Goal: Information Seeking & Learning: Learn about a topic

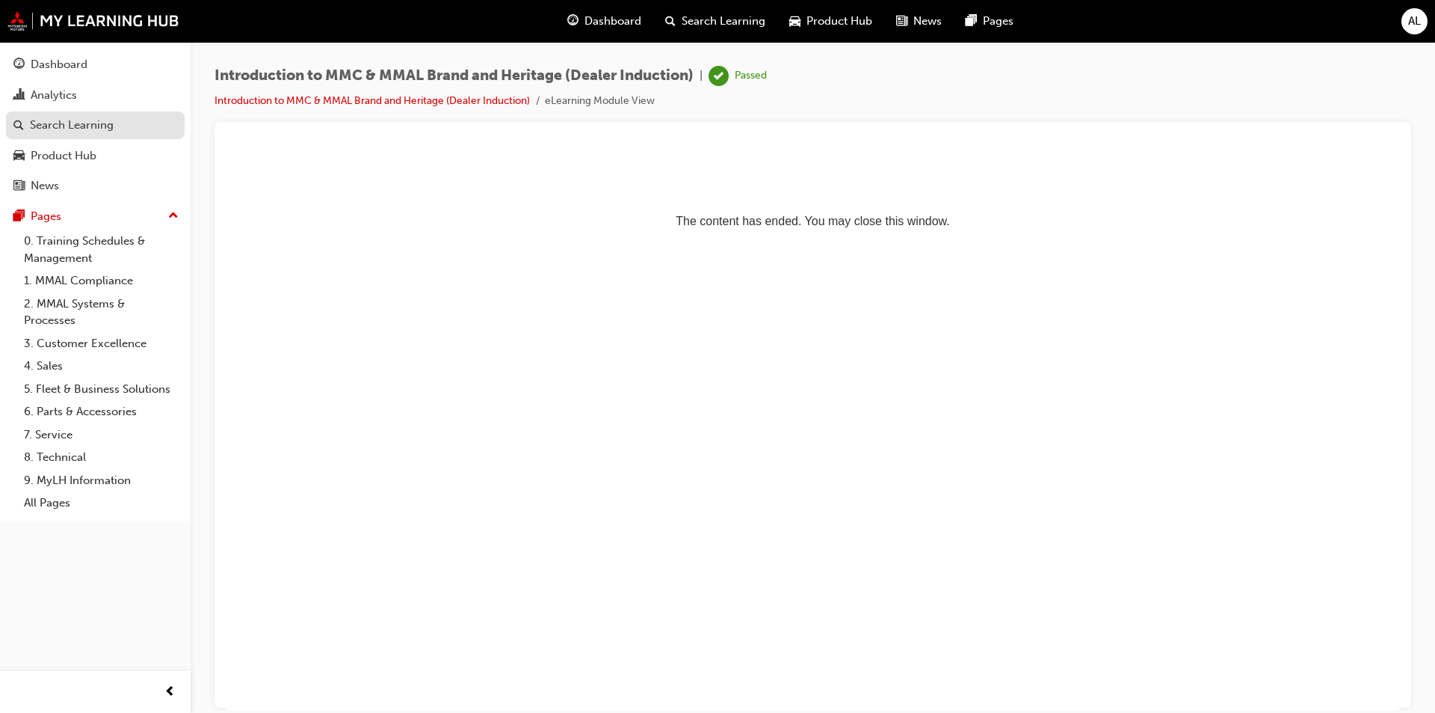
click at [103, 123] on div "Search Learning" at bounding box center [72, 125] width 84 height 17
